Goal: Information Seeking & Learning: Learn about a topic

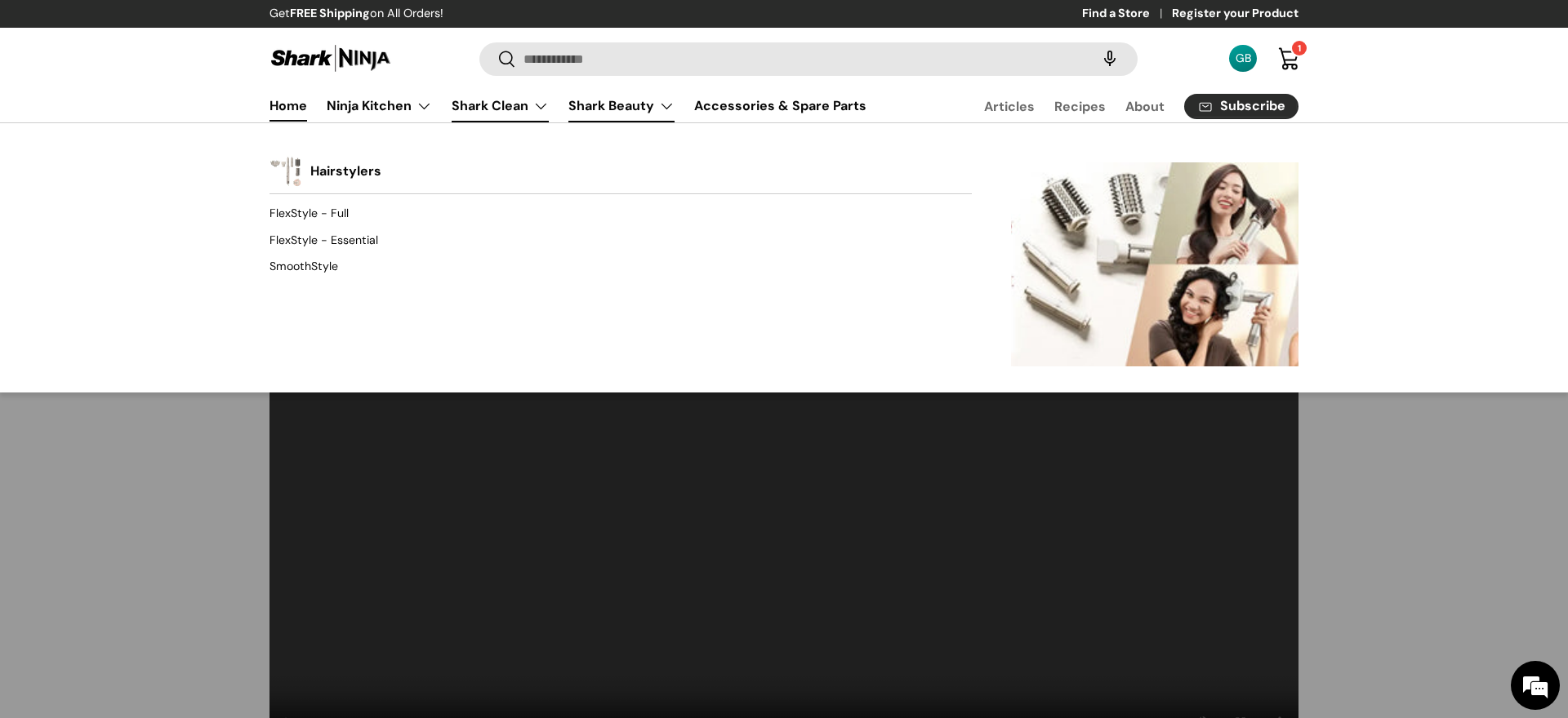
click at [527, 105] on link "Shark Clean" at bounding box center [500, 106] width 97 height 32
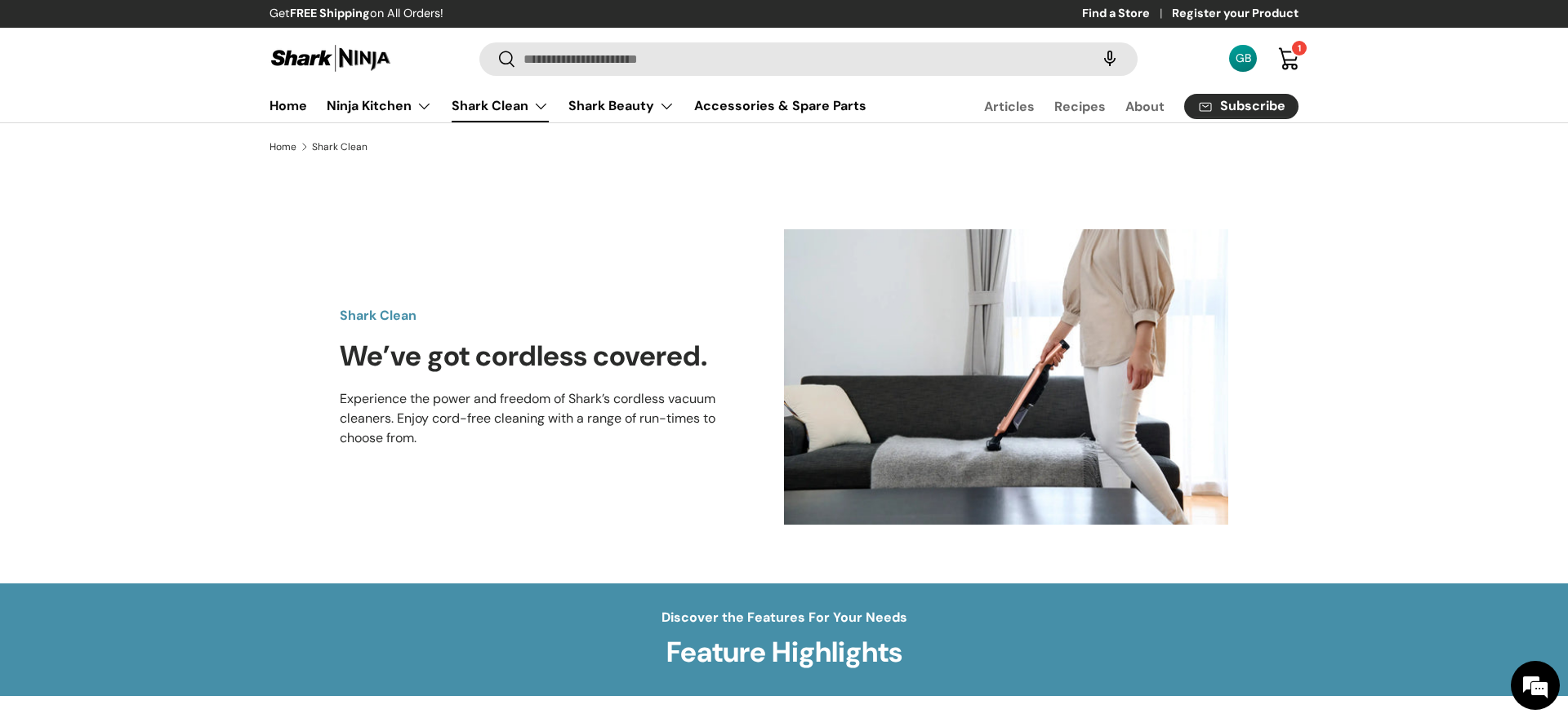
click at [527, 105] on link "Shark Clean" at bounding box center [500, 106] width 97 height 32
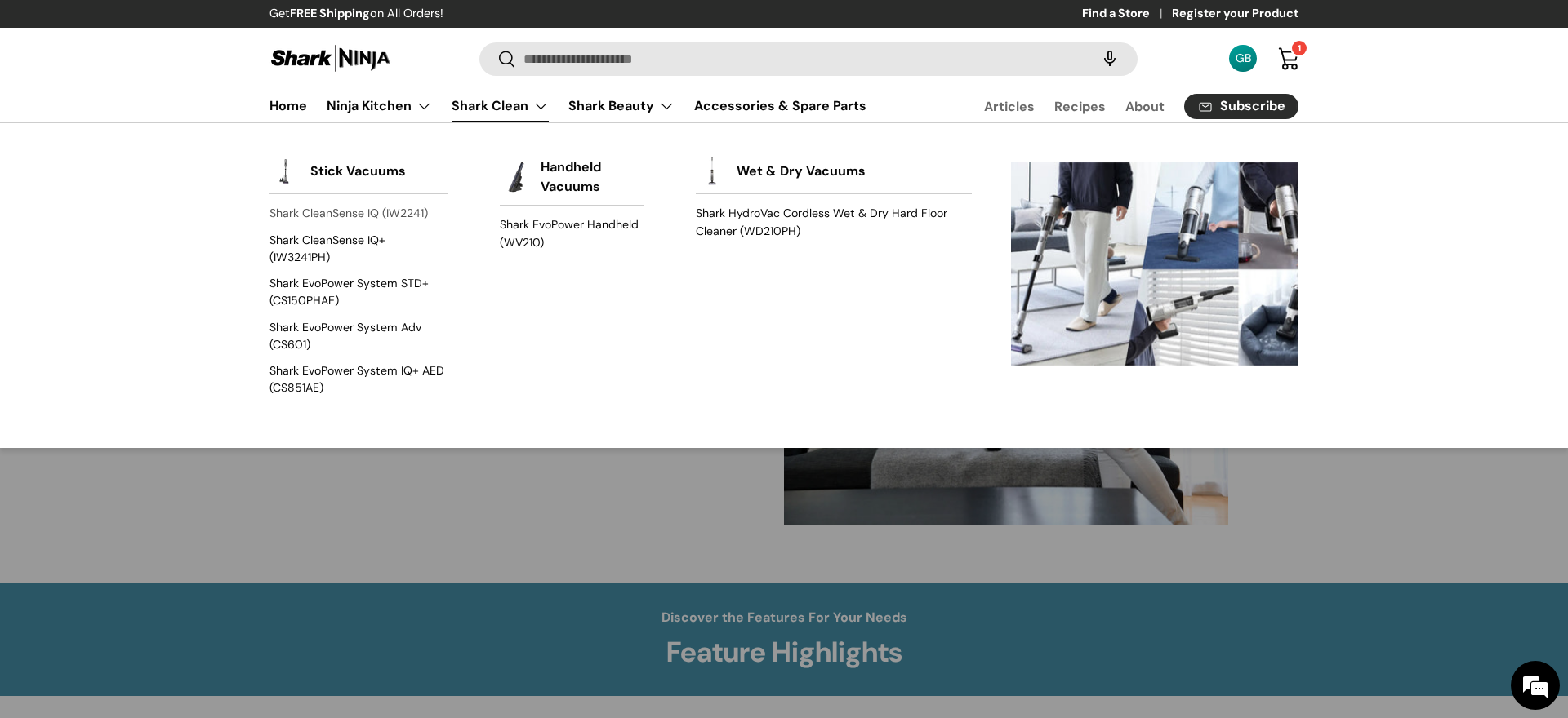
click at [378, 205] on link "Shark CleanSense IQ (IW2241)" at bounding box center [359, 214] width 178 height 26
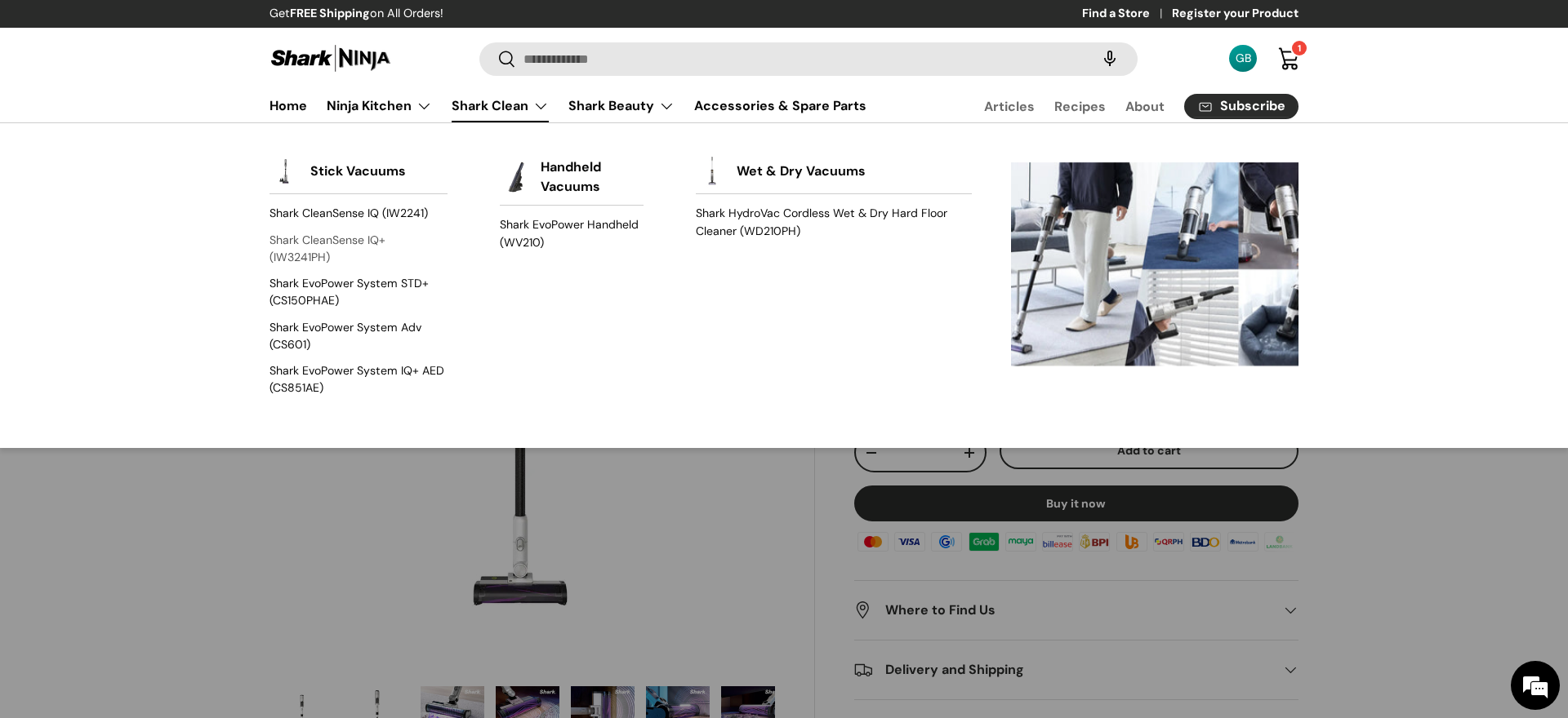
click at [351, 241] on link "Shark CleanSense IQ+ (IW3241PH)" at bounding box center [359, 249] width 178 height 43
